Goal: Task Accomplishment & Management: Manage account settings

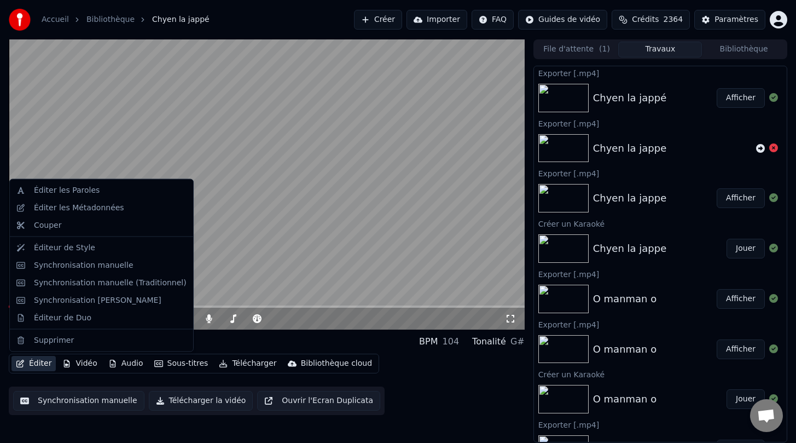
click at [40, 362] on button "Éditer" at bounding box center [33, 363] width 44 height 15
click at [60, 212] on div "Éditer les Métadonnées" at bounding box center [79, 207] width 90 height 11
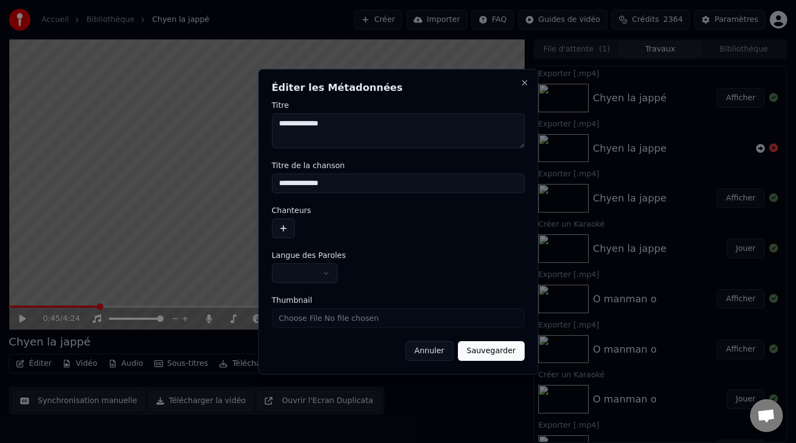
click at [304, 182] on input "**********" at bounding box center [398, 183] width 253 height 20
type input "**********"
click at [480, 348] on button "Sauvegarder" at bounding box center [491, 351] width 66 height 20
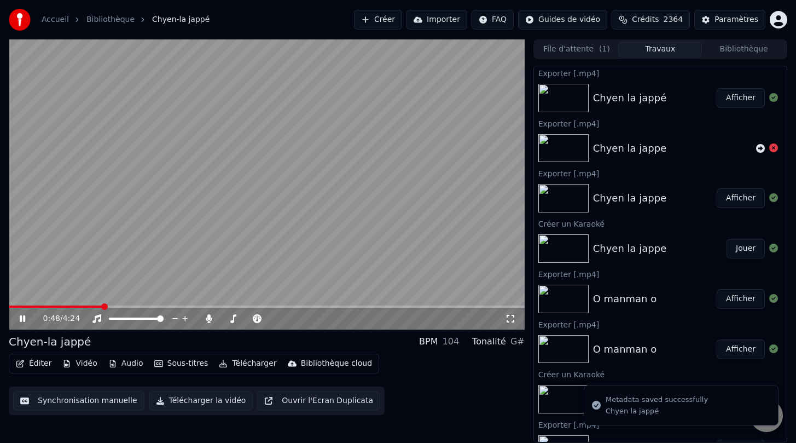
click at [636, 89] on div "Chyen la jappé Afficher" at bounding box center [660, 97] width 253 height 37
click at [551, 139] on img at bounding box center [563, 148] width 50 height 28
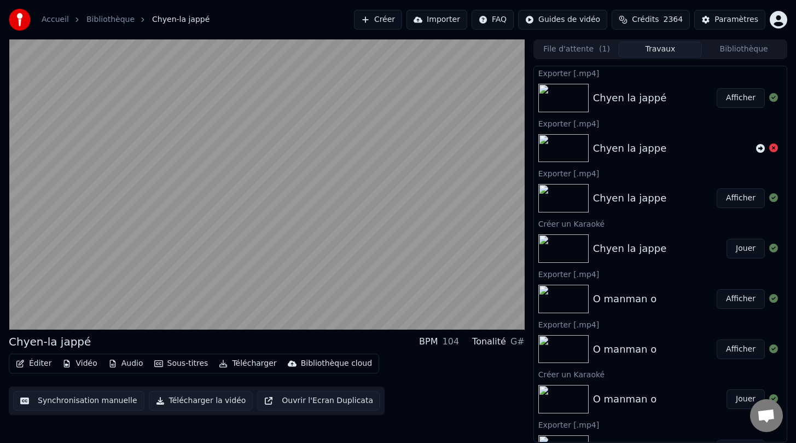
click at [557, 216] on div "Chyen la jappe Afficher" at bounding box center [660, 197] width 253 height 37
click at [556, 312] on img at bounding box center [563, 298] width 50 height 28
click at [555, 298] on img at bounding box center [563, 298] width 50 height 28
click at [572, 49] on button "File d'attente ( 1 )" at bounding box center [577, 50] width 84 height 16
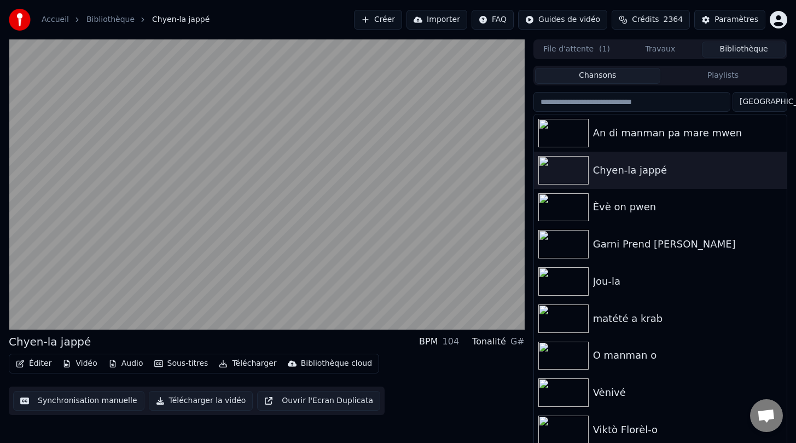
click at [740, 48] on button "Bibliothèque" at bounding box center [744, 50] width 84 height 16
click at [556, 208] on img at bounding box center [563, 207] width 50 height 28
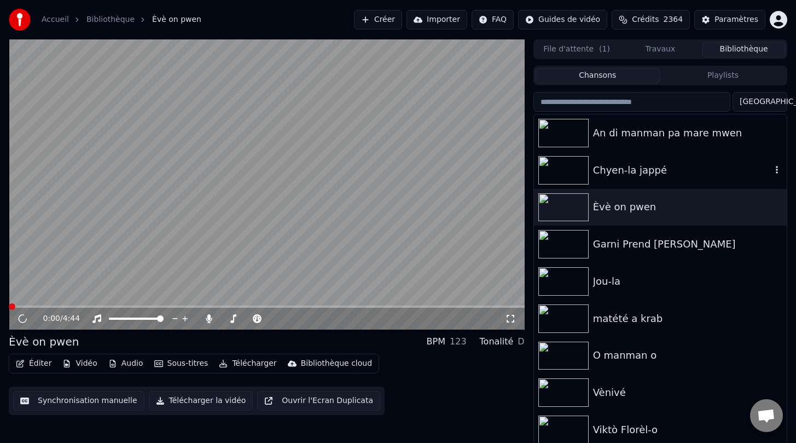
click at [562, 175] on img at bounding box center [563, 170] width 50 height 28
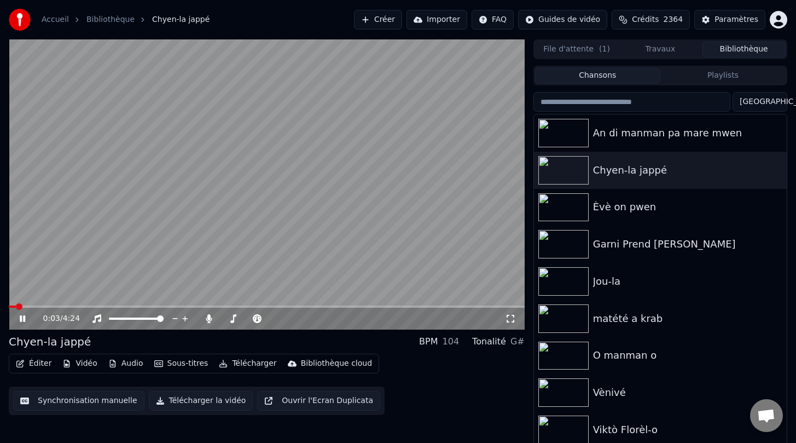
click at [212, 402] on button "Télécharger la vidéo" at bounding box center [201, 401] width 104 height 20
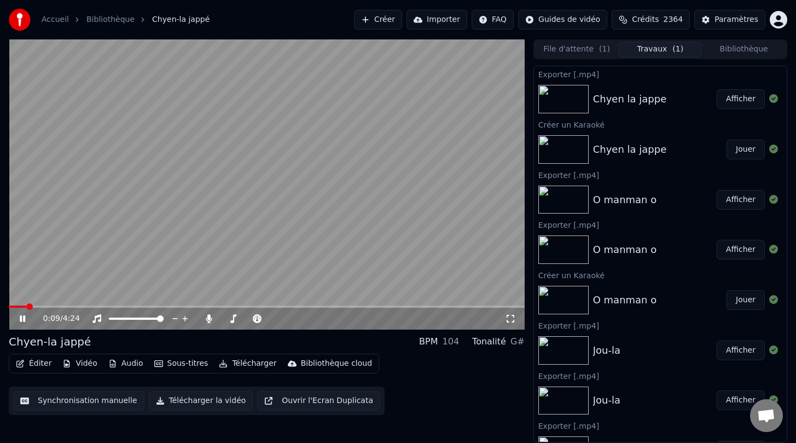
scroll to position [60, 0]
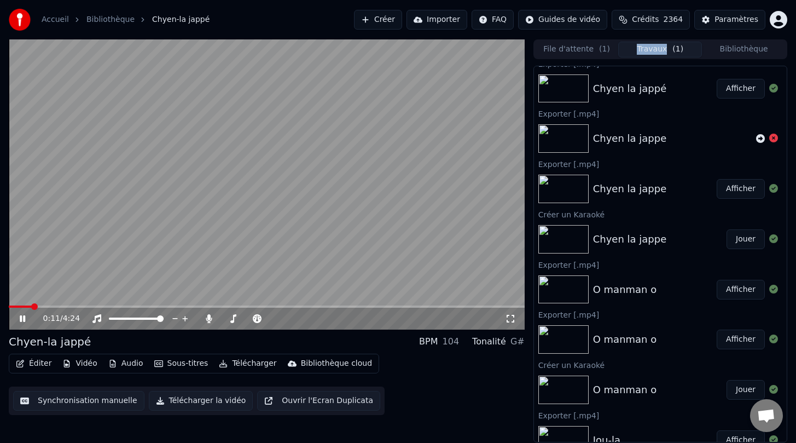
click at [685, 49] on button "Travaux ( 1 )" at bounding box center [660, 50] width 84 height 16
click at [22, 319] on icon at bounding box center [22, 318] width 5 height 7
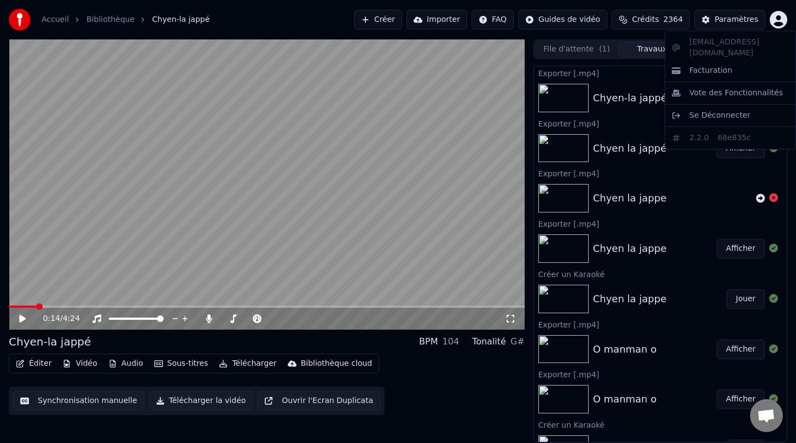
click at [779, 20] on html "Accueil Bibliothèque Chyen-la jappé Créer Importer FAQ Guides de vidéo Crédits …" at bounding box center [398, 221] width 796 height 443
click at [674, 25] on html "Accueil Bibliothèque Chyen-la jappé Créer Importer FAQ Guides de vidéo Crédits …" at bounding box center [398, 221] width 796 height 443
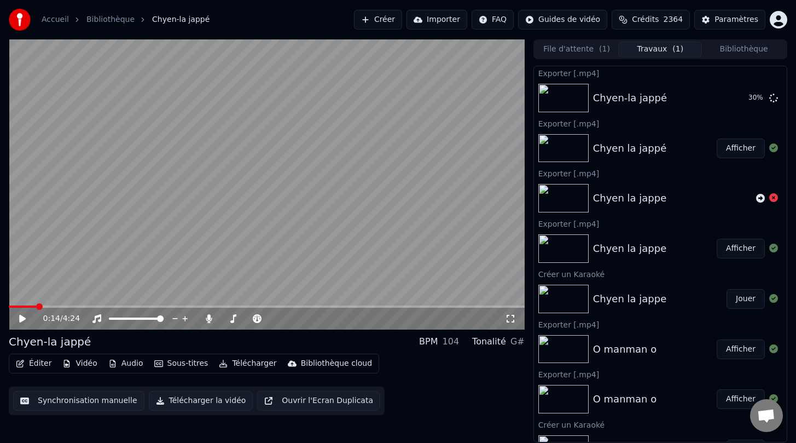
click at [673, 23] on span "2364" at bounding box center [674, 19] width 20 height 11
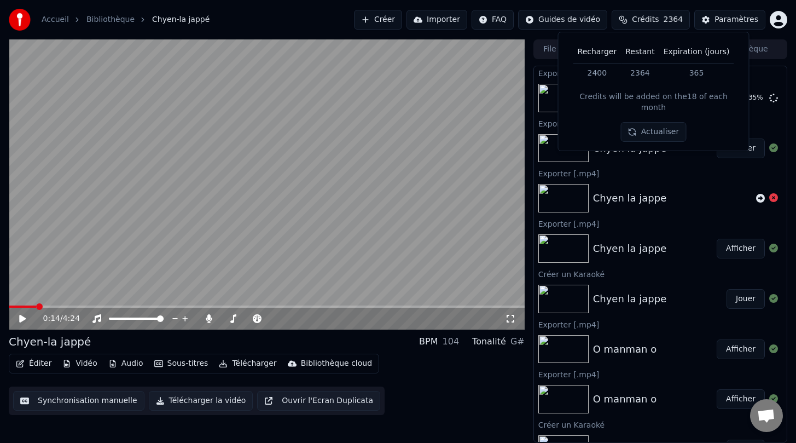
click at [653, 122] on button "Actualiser" at bounding box center [653, 132] width 65 height 20
click at [600, 72] on td "2400" at bounding box center [597, 73] width 48 height 20
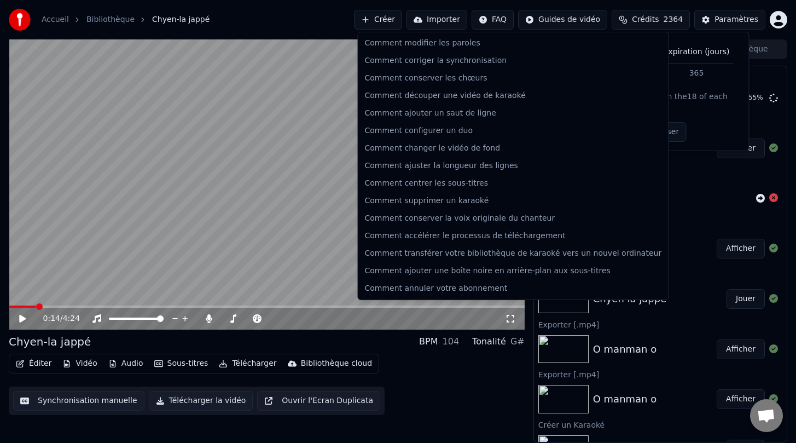
click at [502, 19] on html "Accueil Bibliothèque Chyen-la jappé Créer Importer FAQ Guides de vidéo Crédits …" at bounding box center [398, 221] width 796 height 443
click at [334, 8] on html "Accueil Bibliothèque Chyen-la jappé Créer Importer FAQ Guides de vidéo Crédits …" at bounding box center [398, 221] width 796 height 443
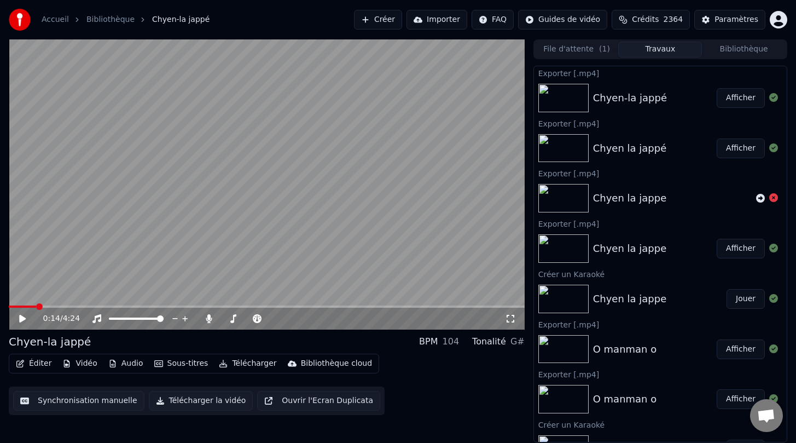
click at [387, 20] on button "Créer" at bounding box center [378, 20] width 48 height 20
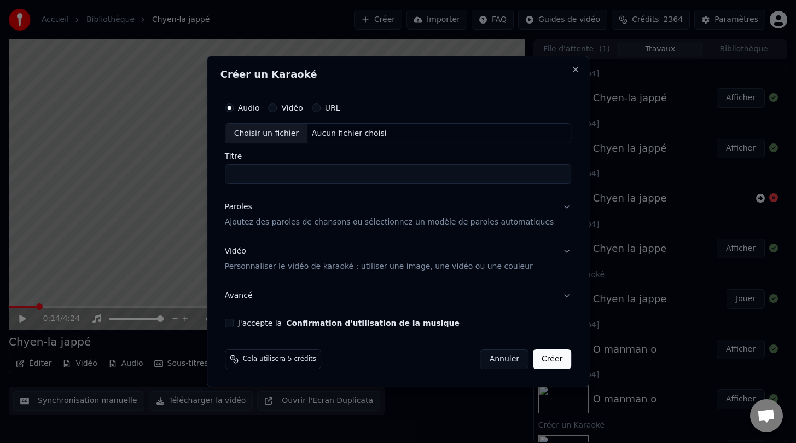
click at [492, 362] on button "Annuler" at bounding box center [504, 359] width 48 height 20
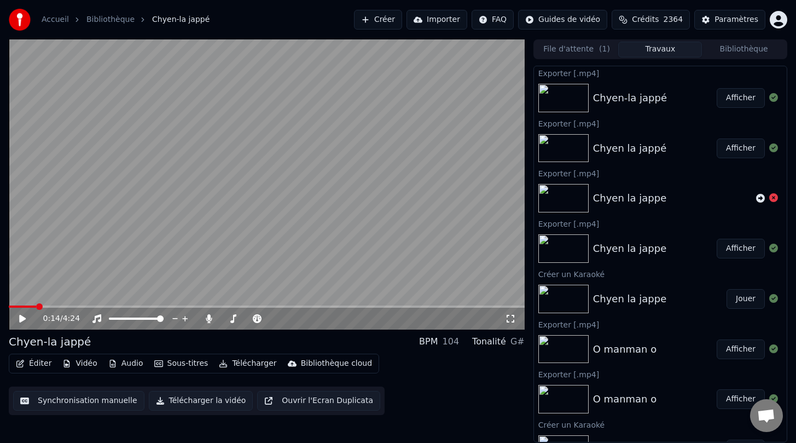
click at [95, 23] on link "Bibliothèque" at bounding box center [110, 19] width 48 height 11
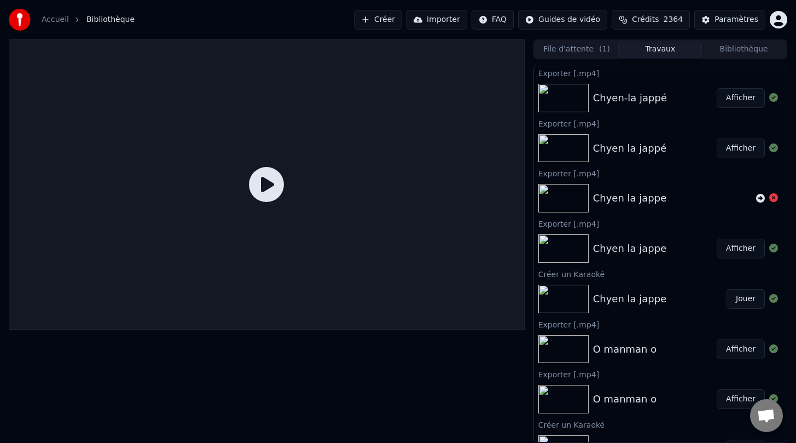
click at [764, 51] on button "Bibliothèque" at bounding box center [744, 50] width 84 height 16
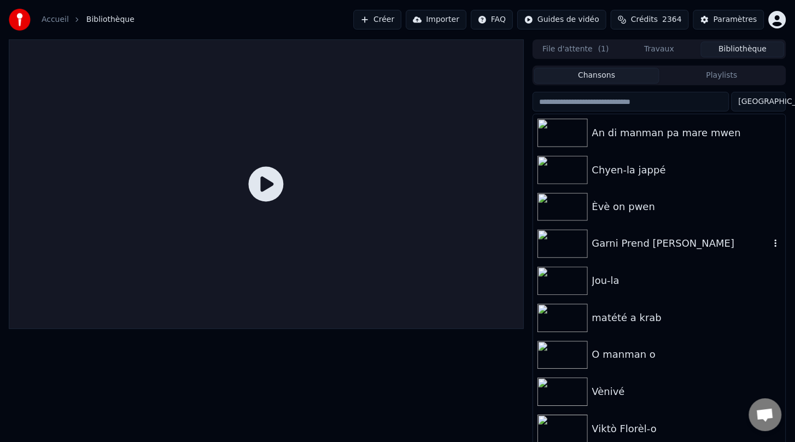
scroll to position [3, 0]
